Goal: Task Accomplishment & Management: Manage account settings

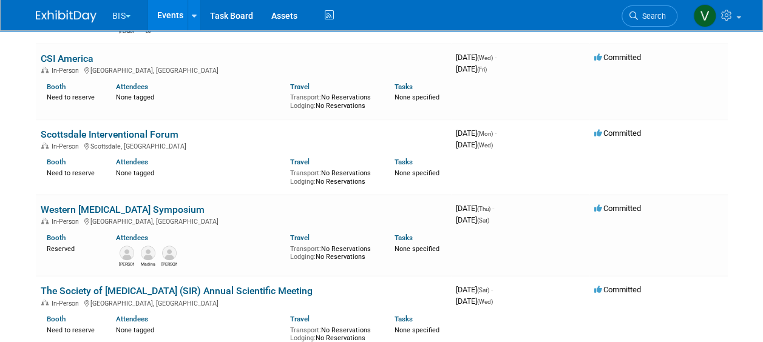
scroll to position [588, 0]
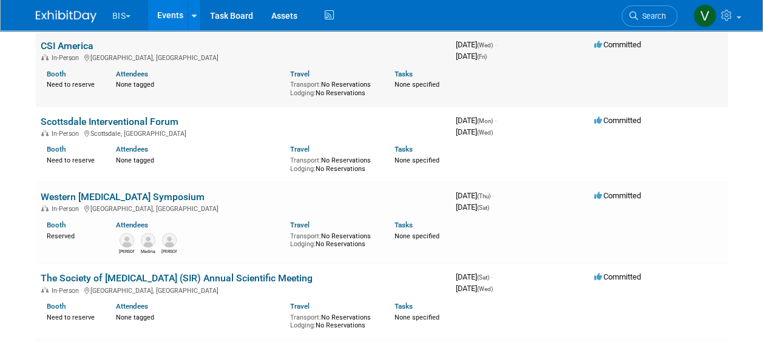
click at [81, 48] on link "CSI America" at bounding box center [67, 46] width 53 height 12
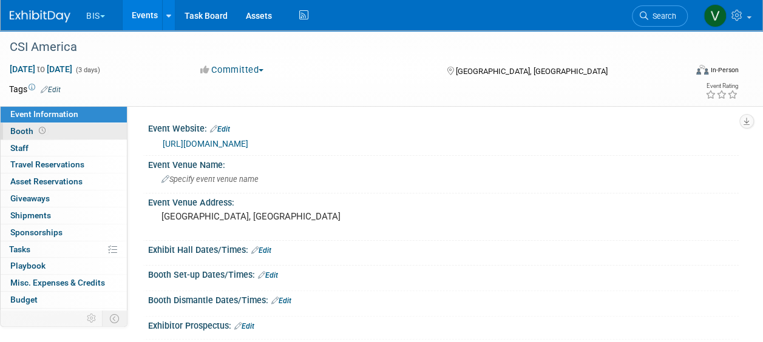
click at [45, 130] on span at bounding box center [42, 130] width 12 height 9
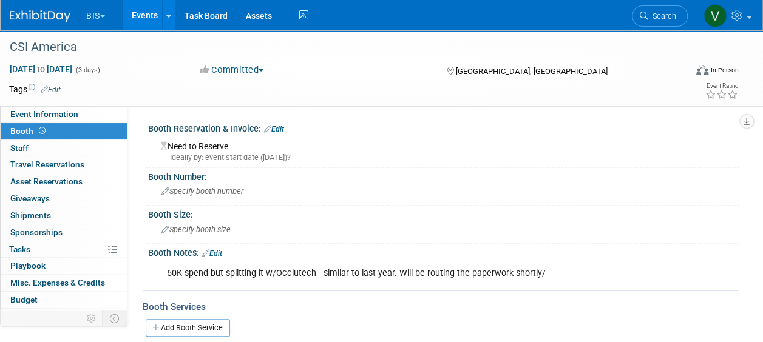
click at [282, 129] on link "Edit" at bounding box center [274, 129] width 20 height 8
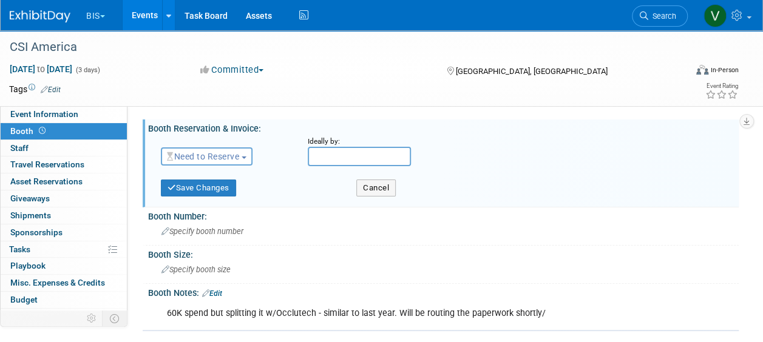
click at [227, 149] on button "Need to Reserve" at bounding box center [207, 156] width 92 height 18
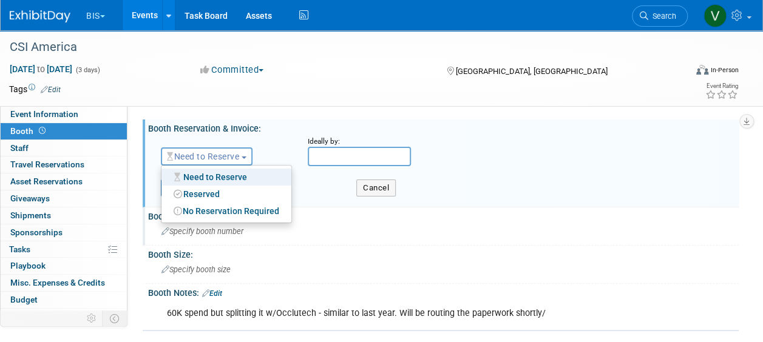
click at [331, 212] on div "Booth Number:" at bounding box center [443, 214] width 590 height 15
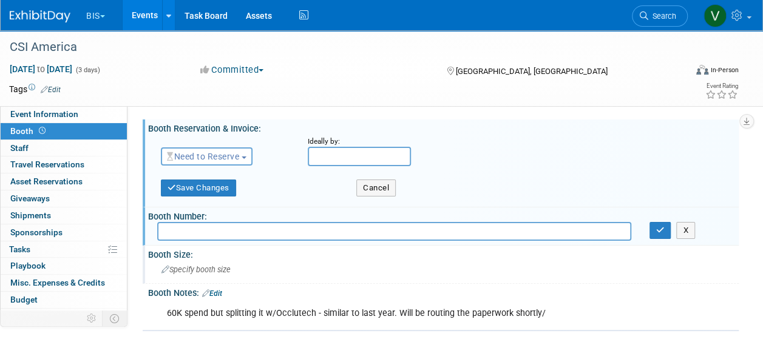
click at [270, 271] on div "Specify booth size" at bounding box center [443, 269] width 572 height 19
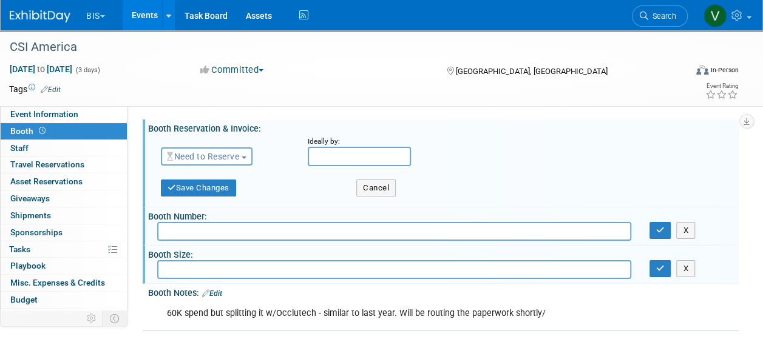
click at [243, 163] on button "Need to Reserve" at bounding box center [207, 156] width 92 height 18
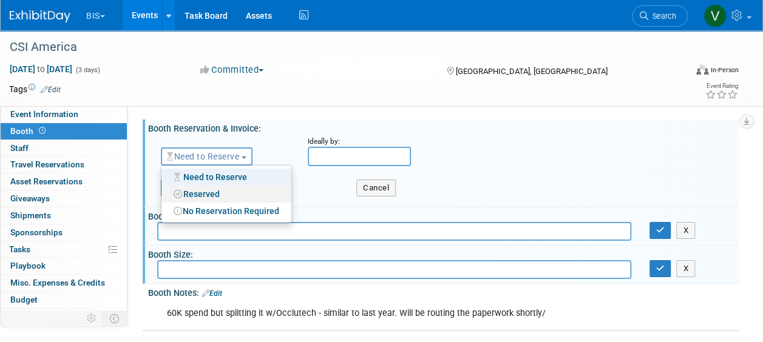
click at [220, 191] on link "Reserved" at bounding box center [226, 194] width 130 height 17
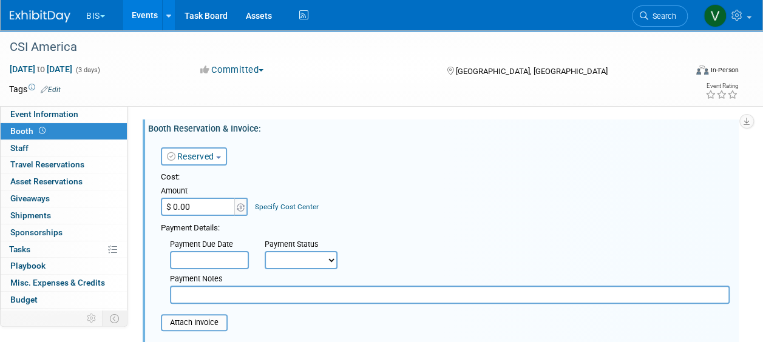
click at [217, 203] on input "$ 0.00" at bounding box center [199, 207] width 76 height 18
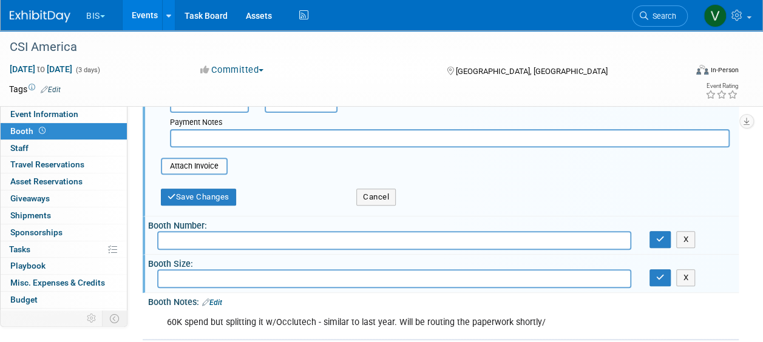
scroll to position [160, 0]
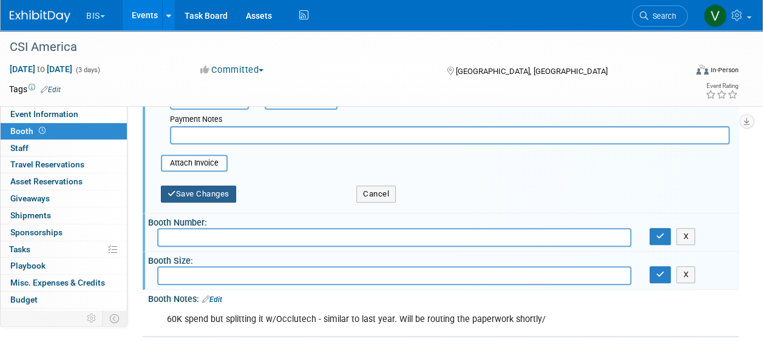
type input "$ 30,000.00"
click at [219, 189] on button "Save Changes" at bounding box center [198, 194] width 75 height 17
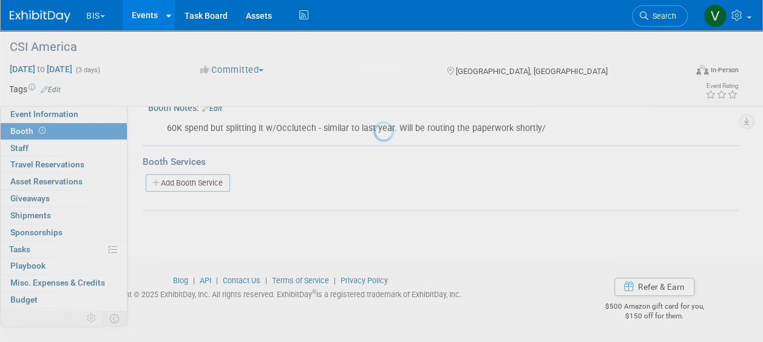
scroll to position [148, 0]
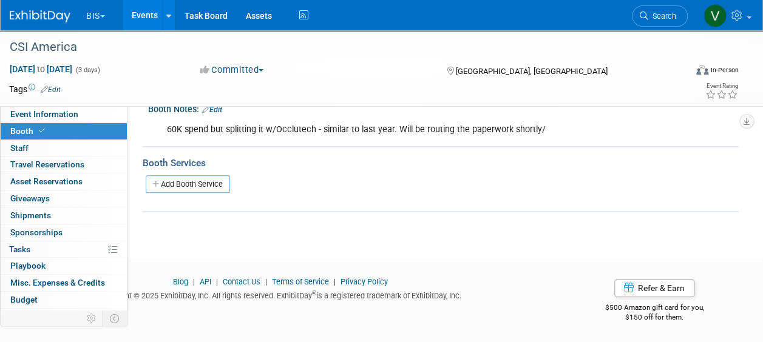
click at [149, 12] on link "Events" at bounding box center [145, 15] width 44 height 30
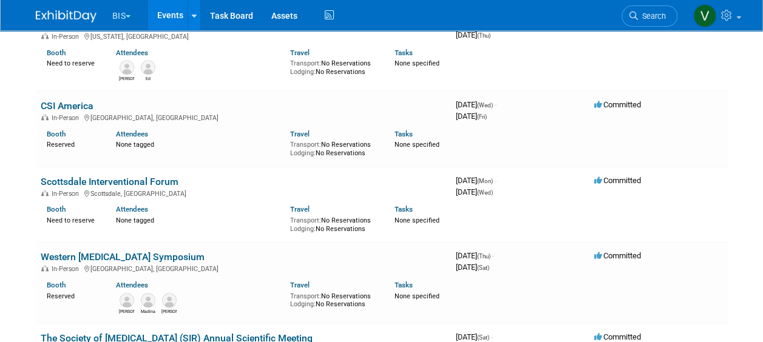
scroll to position [530, 0]
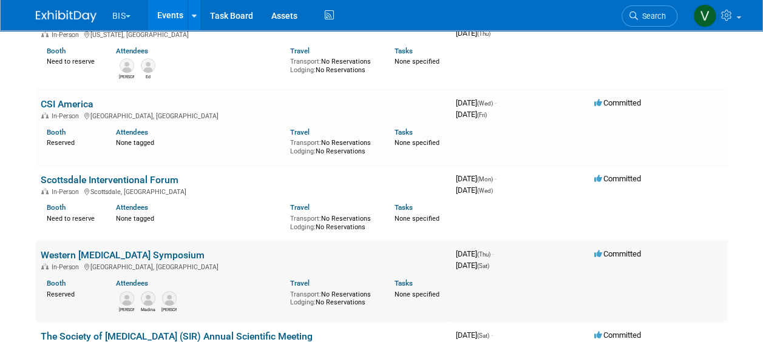
click at [165, 252] on link "Western [MEDICAL_DATA] Symposium" at bounding box center [123, 255] width 164 height 12
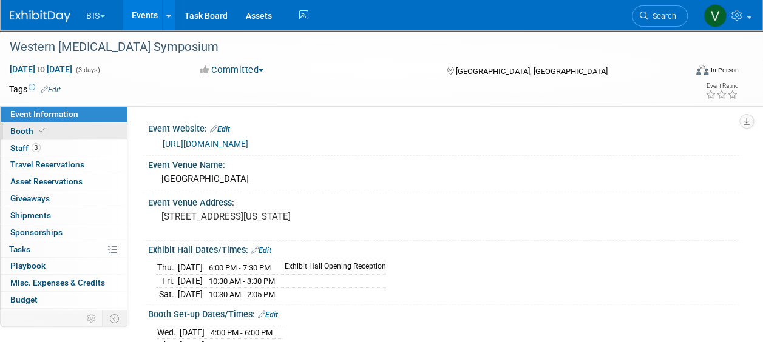
click at [47, 129] on link "Booth" at bounding box center [64, 131] width 126 height 16
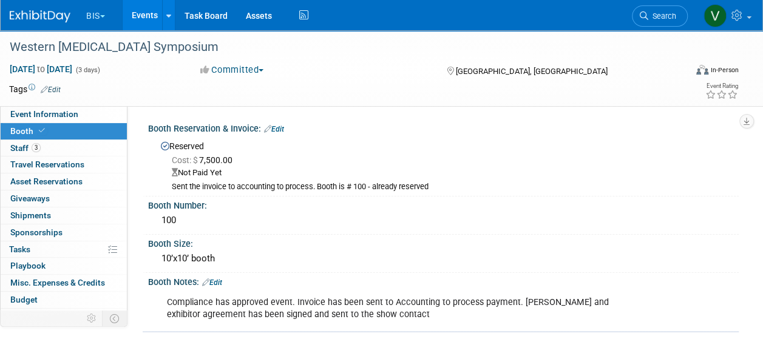
click at [155, 20] on link "Events" at bounding box center [145, 15] width 44 height 30
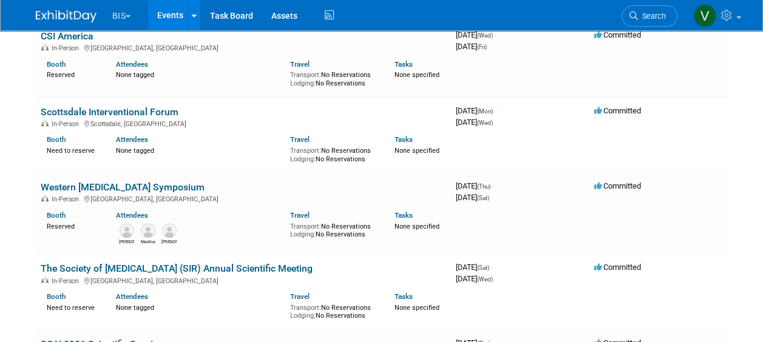
scroll to position [604, 0]
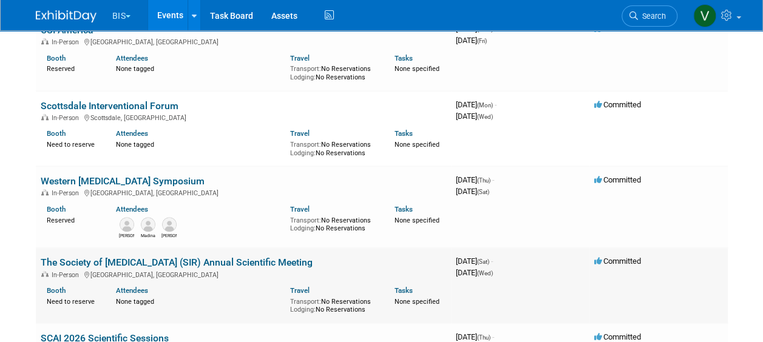
click at [307, 260] on link "The Society of [MEDICAL_DATA] (SIR) Annual Scientific Meeting" at bounding box center [177, 263] width 272 height 12
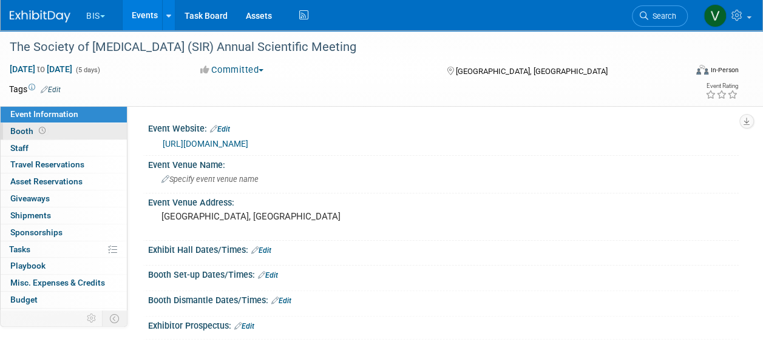
click at [31, 130] on span "Booth" at bounding box center [29, 131] width 38 height 10
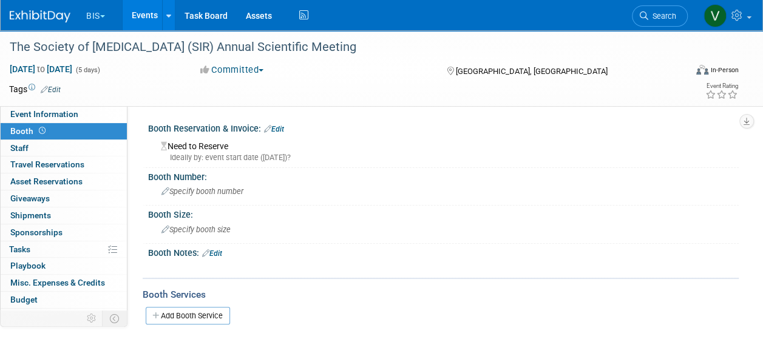
click at [283, 127] on link "Edit" at bounding box center [274, 129] width 20 height 8
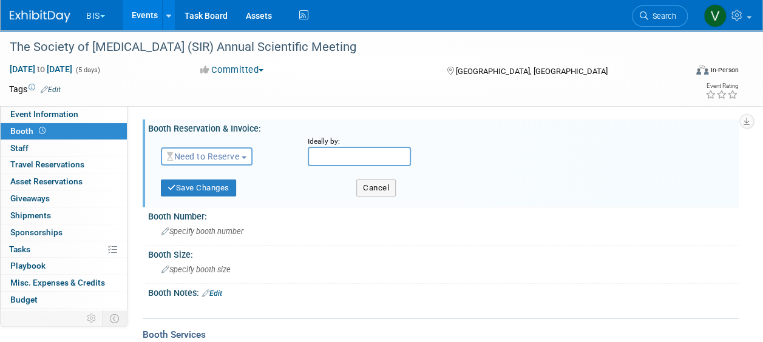
click at [233, 155] on span "Need to Reserve" at bounding box center [203, 157] width 72 height 10
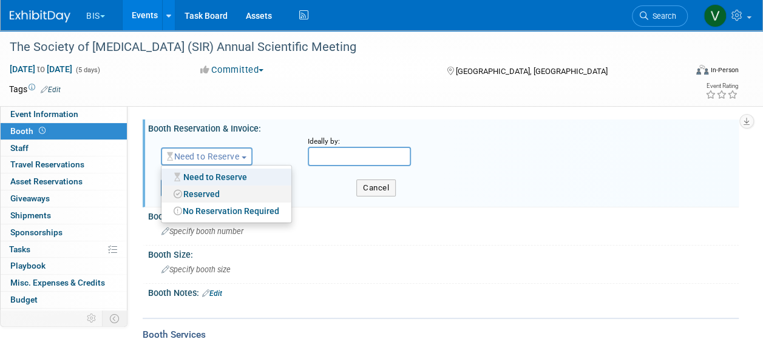
click at [219, 187] on link "Reserved" at bounding box center [226, 194] width 130 height 17
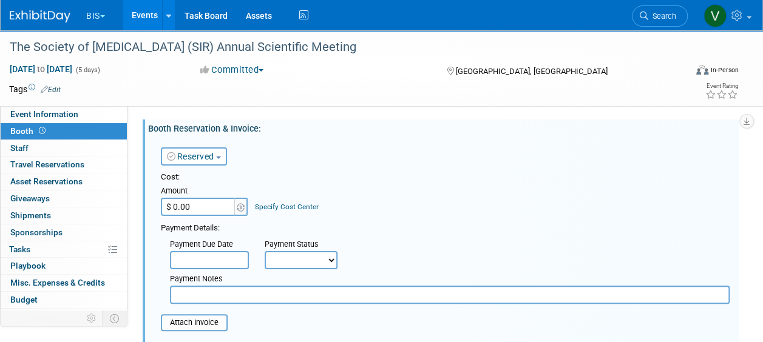
click at [196, 210] on input "$ 0.00" at bounding box center [199, 207] width 76 height 18
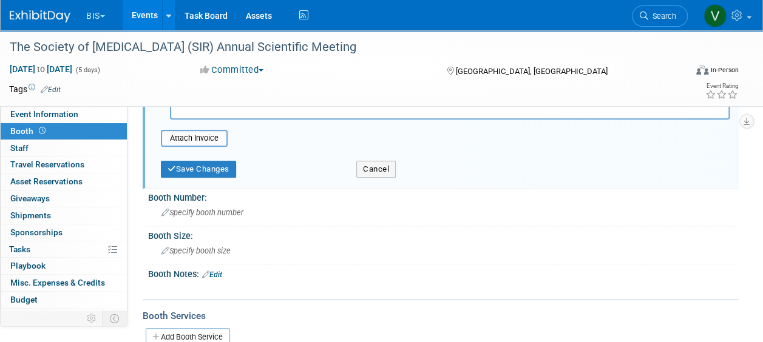
scroll to position [178, 0]
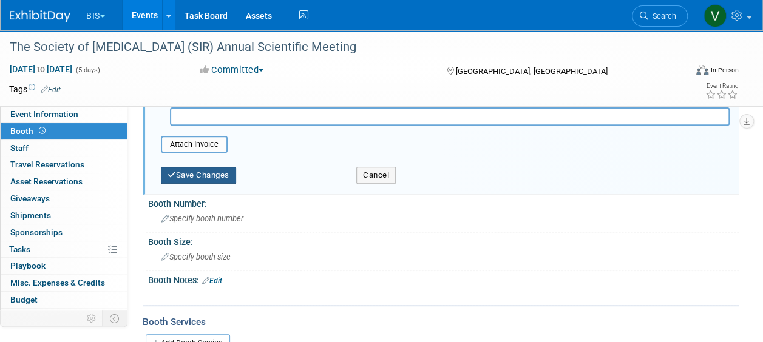
type input "$ 10,000.00"
click at [218, 178] on button "Save Changes" at bounding box center [198, 175] width 75 height 17
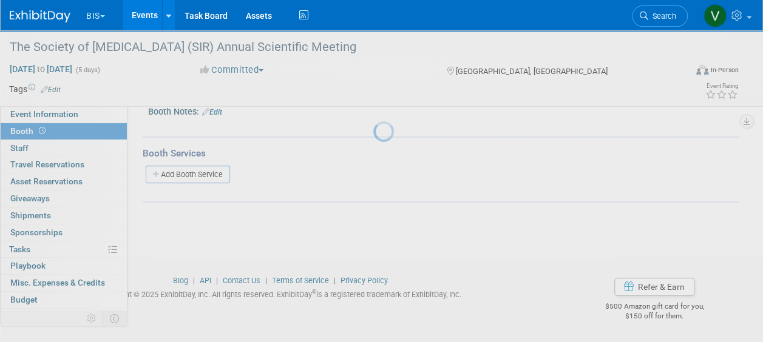
scroll to position [146, 0]
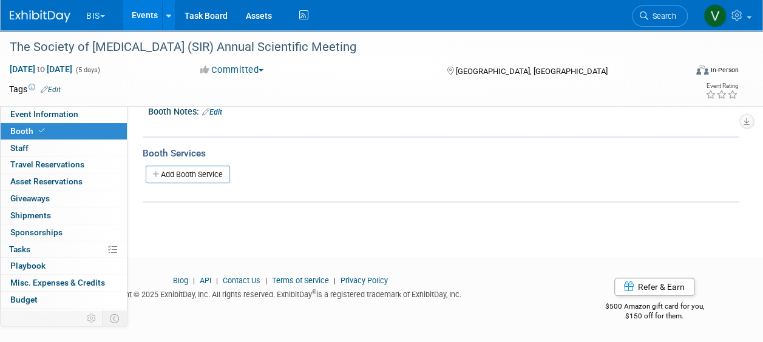
click at [149, 16] on link "Events" at bounding box center [145, 15] width 44 height 30
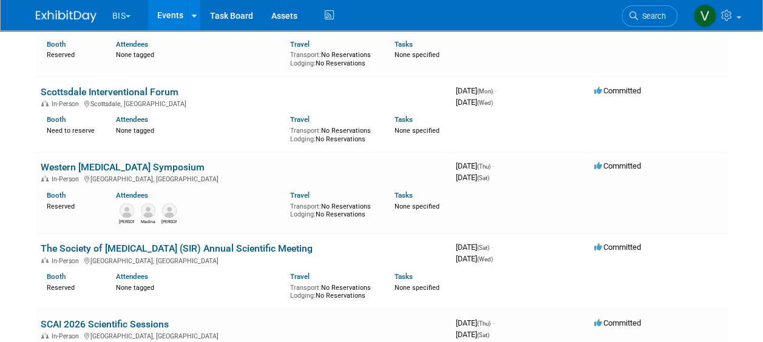
scroll to position [636, 0]
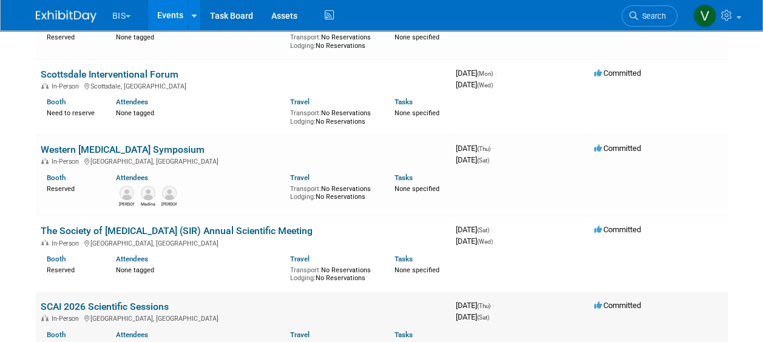
click at [155, 311] on link "SCAI 2026 Scientific Sessions" at bounding box center [105, 307] width 128 height 12
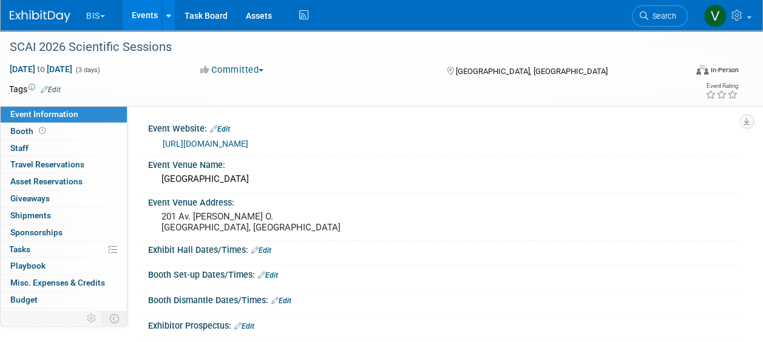
click at [150, 18] on link "Events" at bounding box center [145, 15] width 44 height 30
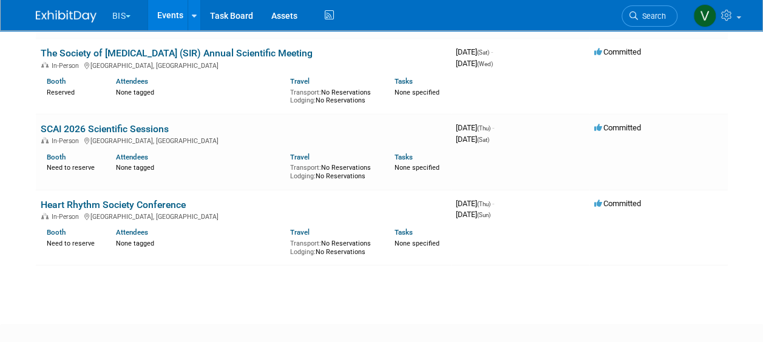
scroll to position [815, 0]
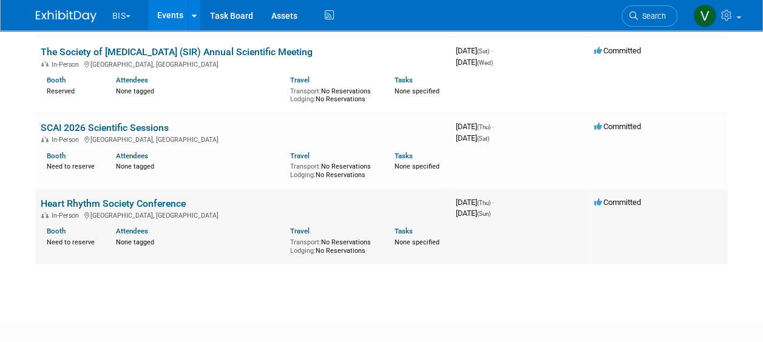
click at [146, 195] on td "Heart Rhythm Society Conference In-Person Chicago, IL Booth Need to reserve Att…" at bounding box center [243, 227] width 415 height 76
drag, startPoint x: 146, startPoint y: 195, endPoint x: 136, endPoint y: 202, distance: 12.6
click at [136, 202] on link "Heart Rhythm Society Conference" at bounding box center [113, 204] width 145 height 12
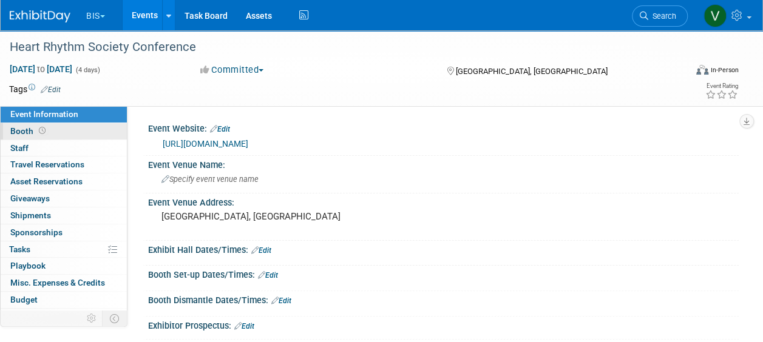
click at [36, 134] on span at bounding box center [42, 130] width 12 height 9
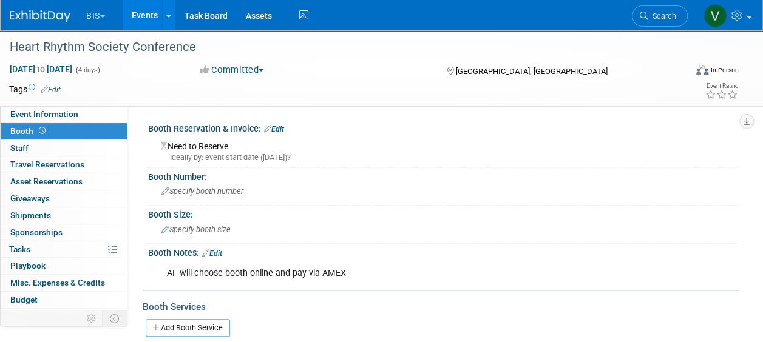
click at [284, 131] on link "Edit" at bounding box center [274, 129] width 20 height 8
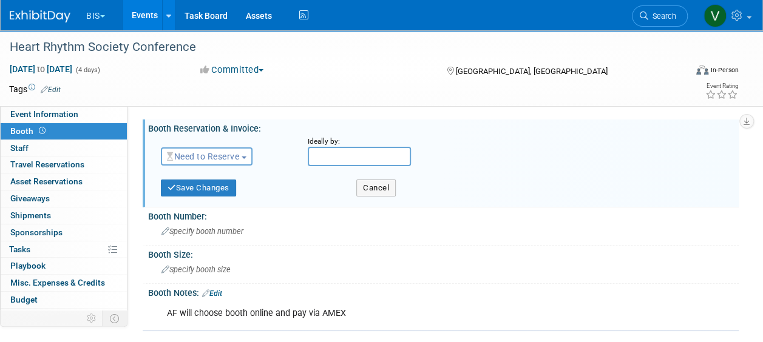
click at [232, 153] on span "Need to Reserve" at bounding box center [203, 157] width 72 height 10
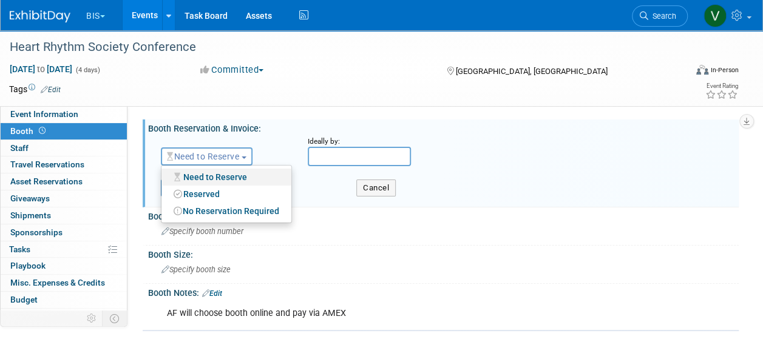
click at [212, 184] on link "Need to Reserve" at bounding box center [226, 177] width 130 height 17
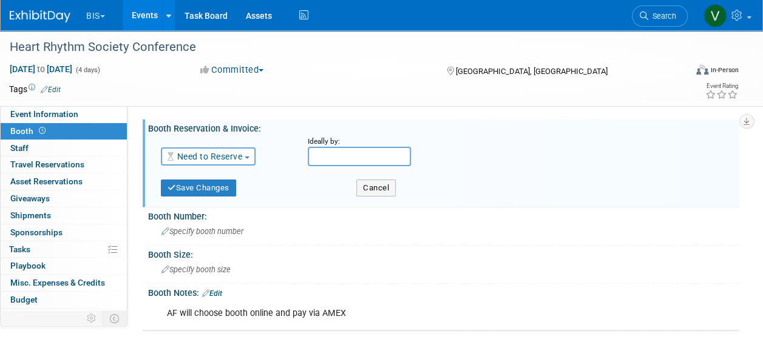
click at [249, 157] on span "button" at bounding box center [246, 158] width 5 height 2
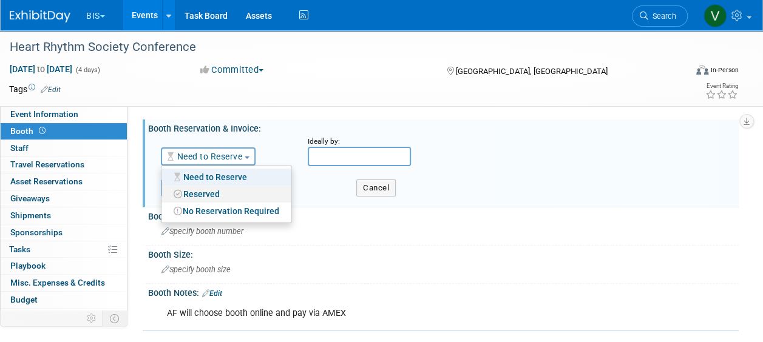
click at [218, 192] on link "Reserved" at bounding box center [226, 194] width 130 height 17
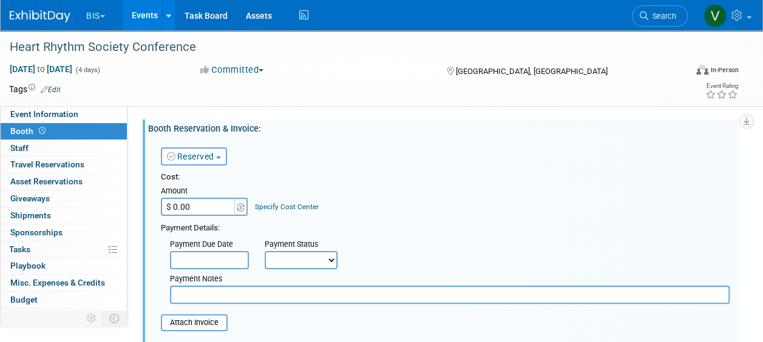
click at [200, 210] on input "$ 0.00" at bounding box center [199, 207] width 76 height 18
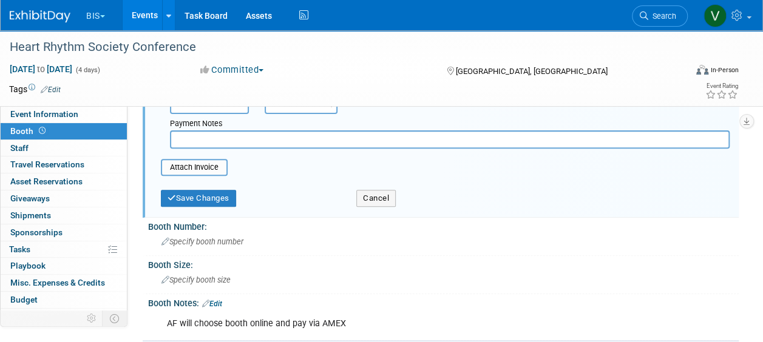
scroll to position [210, 0]
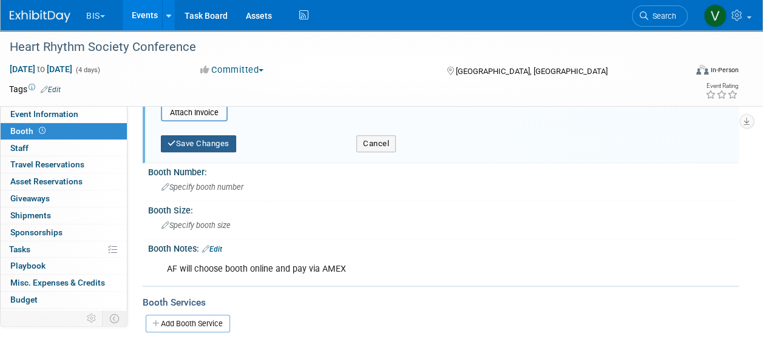
type input "$ 4,600.00"
click at [223, 147] on button "Save Changes" at bounding box center [198, 143] width 75 height 17
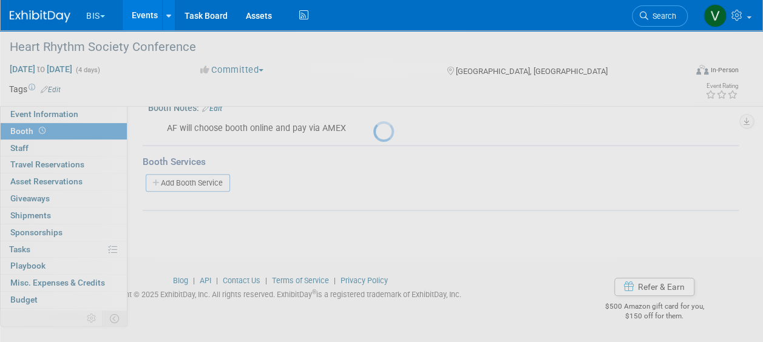
scroll to position [148, 0]
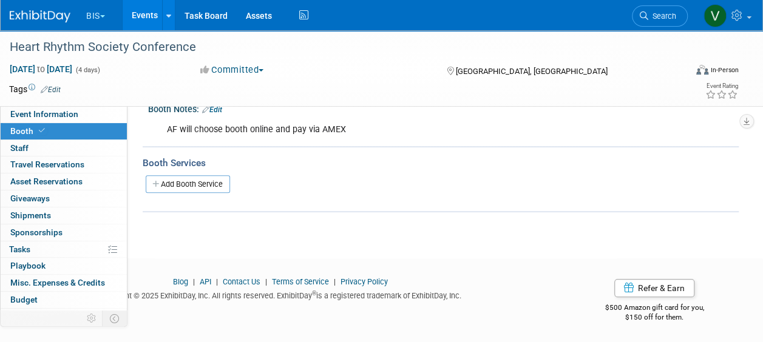
click at [143, 24] on link "Events" at bounding box center [145, 15] width 44 height 30
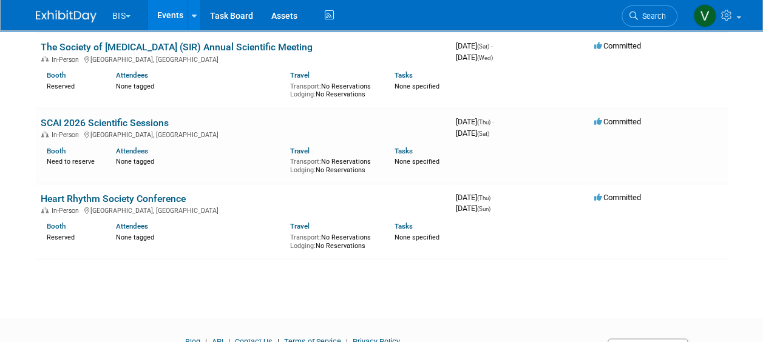
scroll to position [816, 0]
